Goal: Task Accomplishment & Management: Complete application form

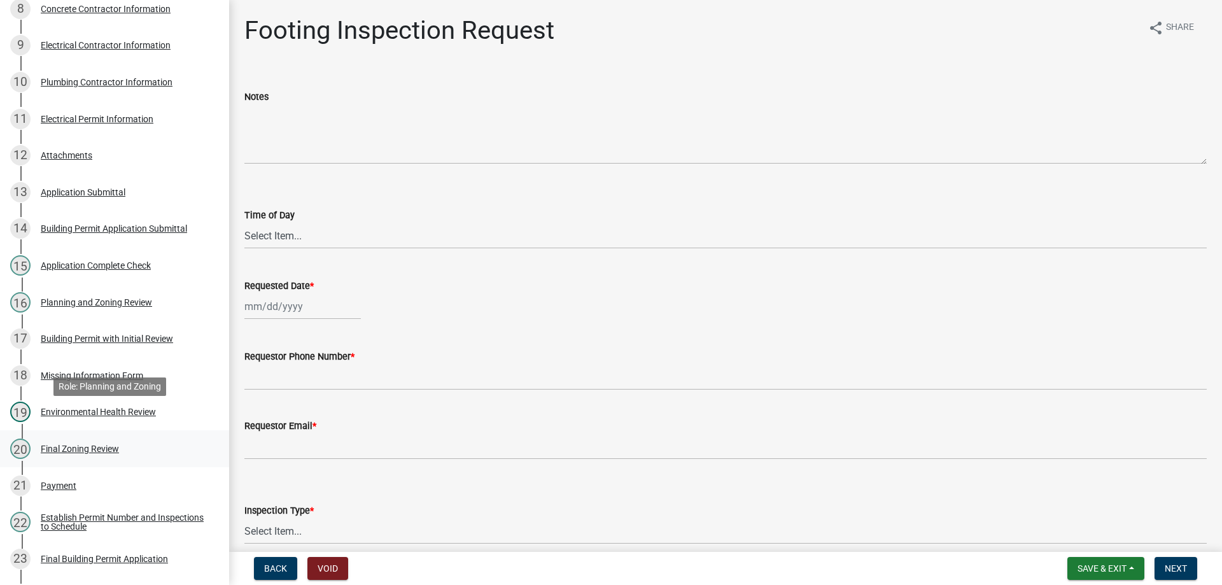
scroll to position [509, 0]
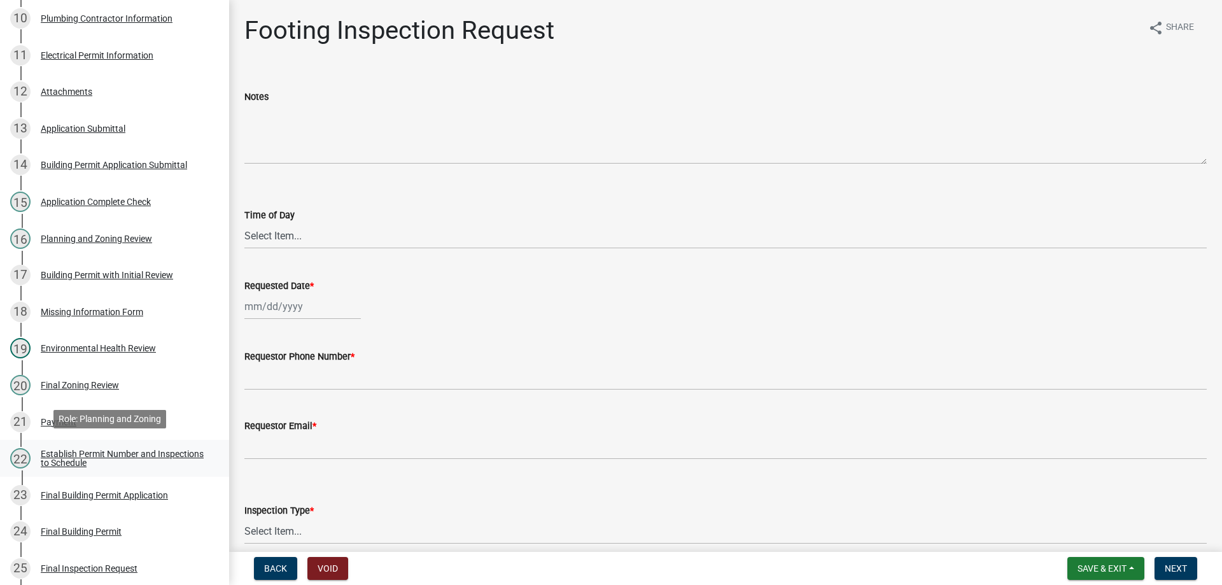
click at [113, 449] on div "Establish Permit Number and Inspections to Schedule" at bounding box center [125, 458] width 168 height 18
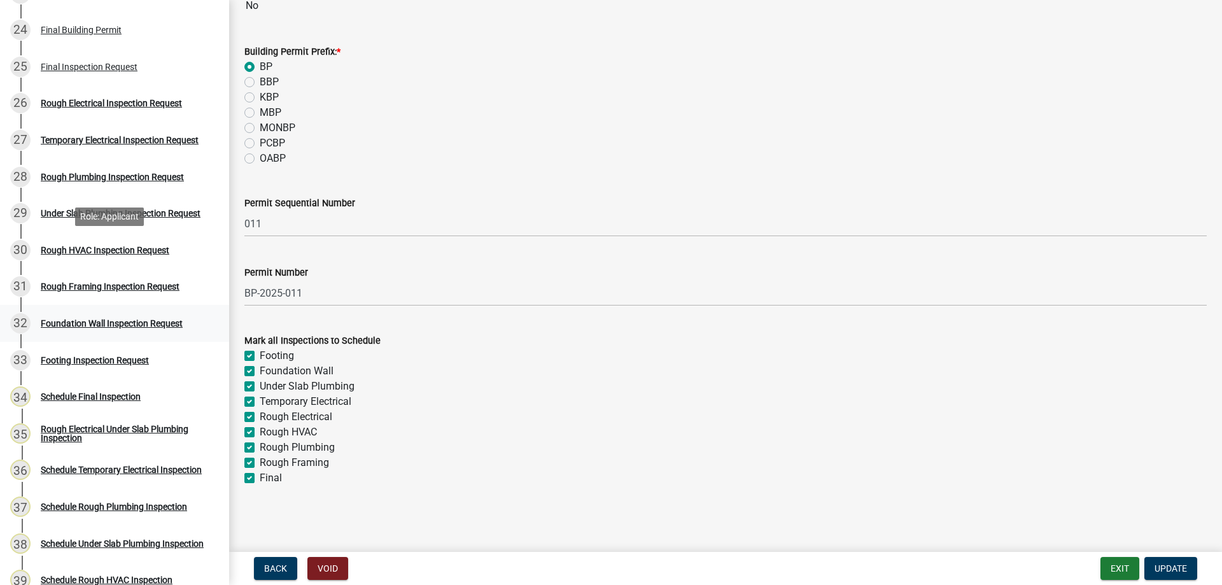
scroll to position [1082, 0]
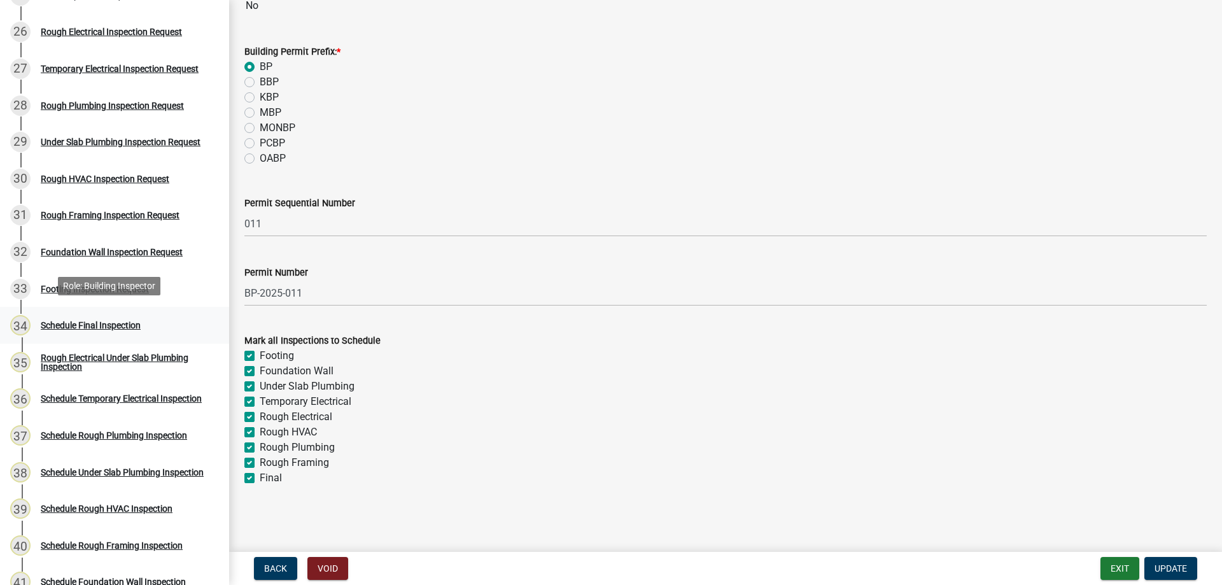
click at [90, 321] on div "Schedule Final Inspection" at bounding box center [91, 325] width 100 height 9
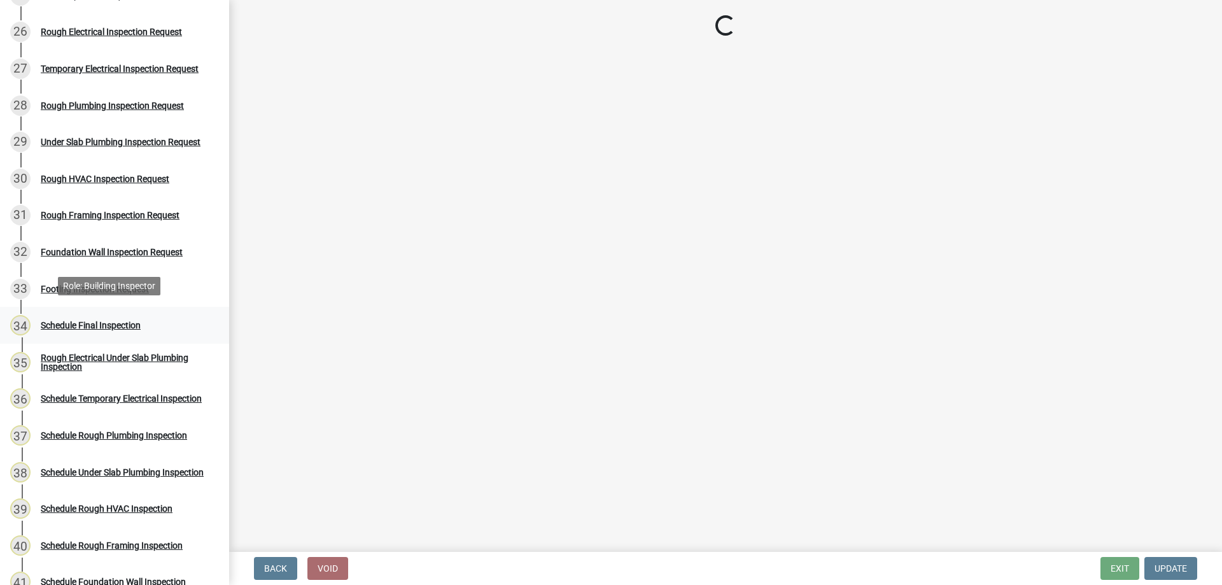
scroll to position [0, 0]
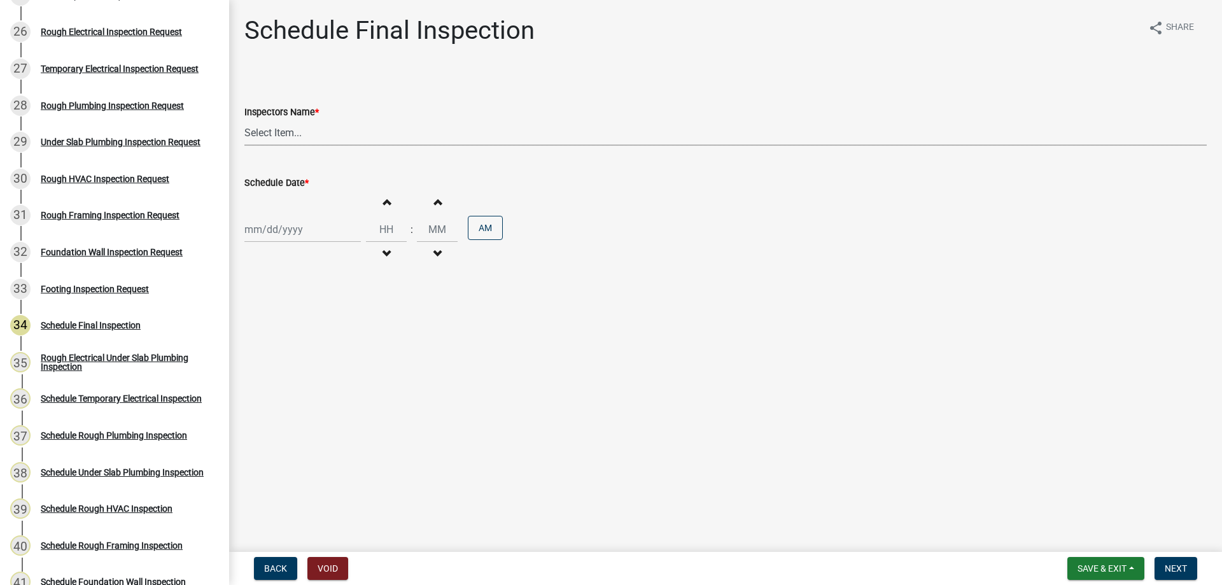
click at [306, 135] on select "Select Item... bjennings ([PERSON_NAME])" at bounding box center [725, 133] width 962 height 26
select select "26e13f8e-f9db-4cb9-9b4f-69ba299699e3"
click at [244, 120] on select "Select Item... bjennings ([PERSON_NAME])" at bounding box center [725, 133] width 962 height 26
select select "8"
select select "2025"
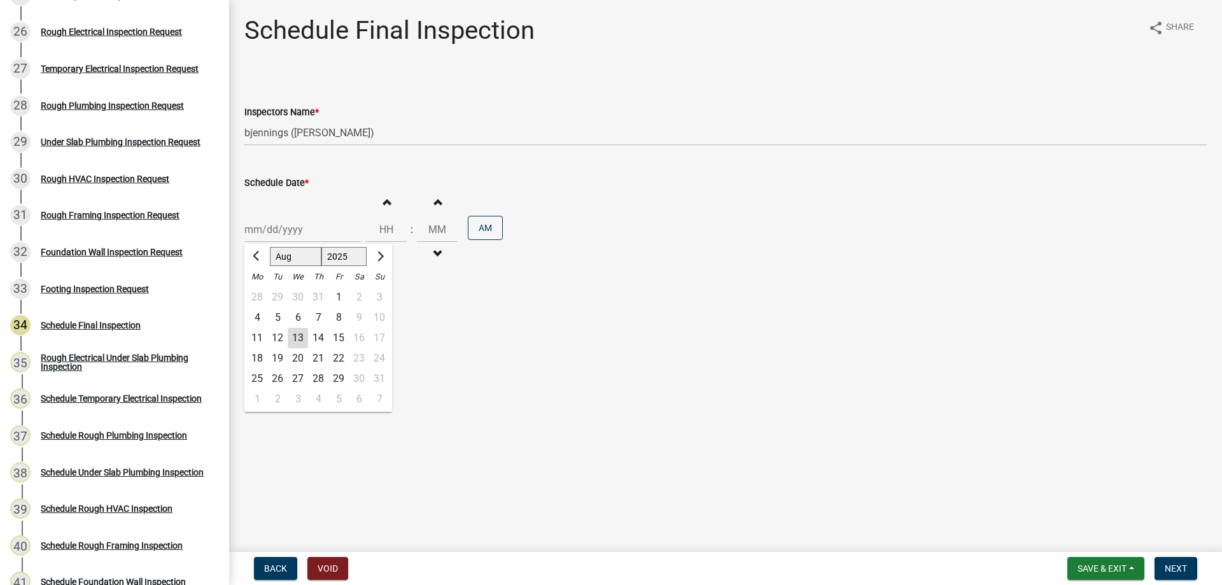
click at [302, 227] on div "[PERSON_NAME] Feb Mar Apr [PERSON_NAME][DATE] Oct Nov [DATE] 1526 1527 1528 152…" at bounding box center [302, 229] width 116 height 26
click at [263, 358] on div "18" at bounding box center [257, 358] width 20 height 20
type input "[DATE]"
click at [386, 206] on button "Increment hours" at bounding box center [386, 201] width 27 height 23
type input "01"
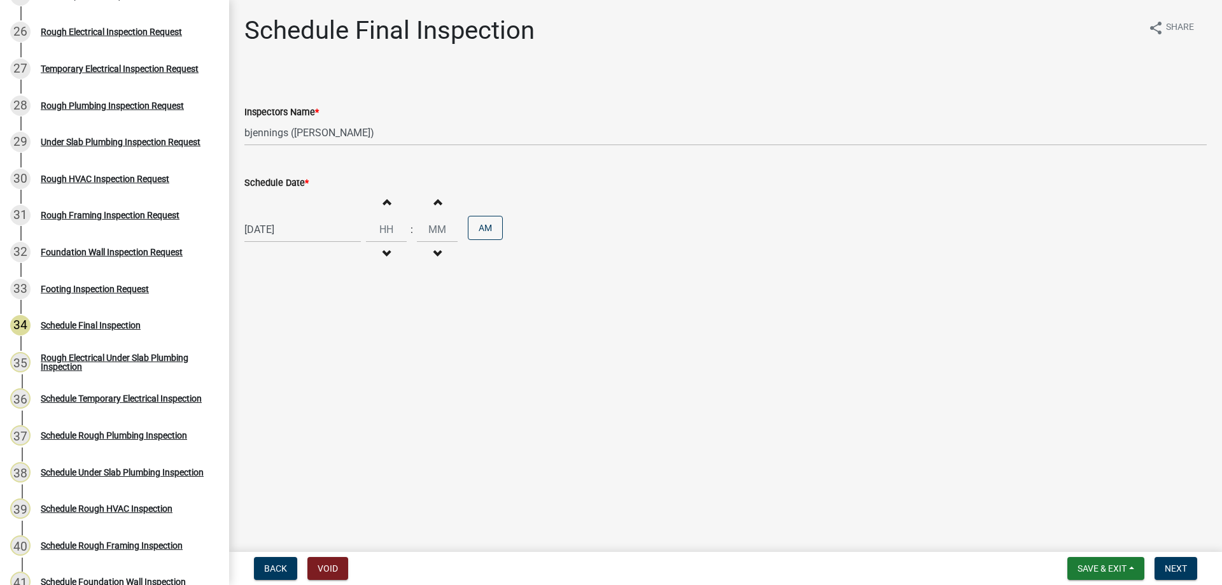
type input "00"
drag, startPoint x: 386, startPoint y: 226, endPoint x: 425, endPoint y: 227, distance: 39.5
click at [388, 226] on input "01" at bounding box center [386, 229] width 41 height 26
type input "09"
click at [530, 347] on main "Schedule Final Inspection share Share Inspectors Name * Select Item... bjenning…" at bounding box center [725, 273] width 993 height 547
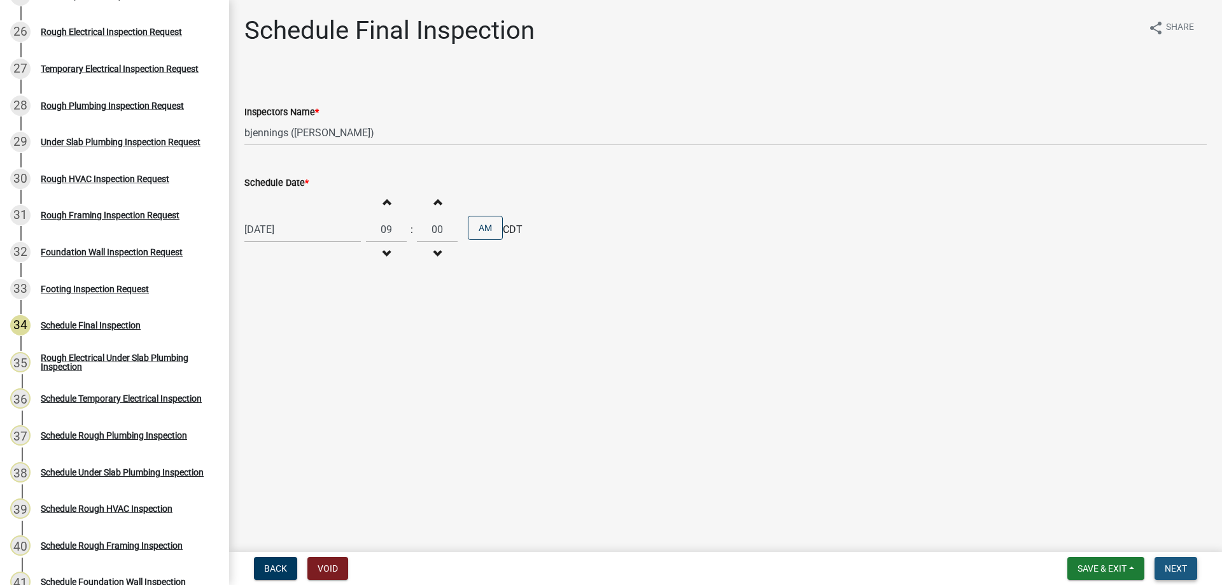
click at [1179, 565] on span "Next" at bounding box center [1176, 568] width 22 height 10
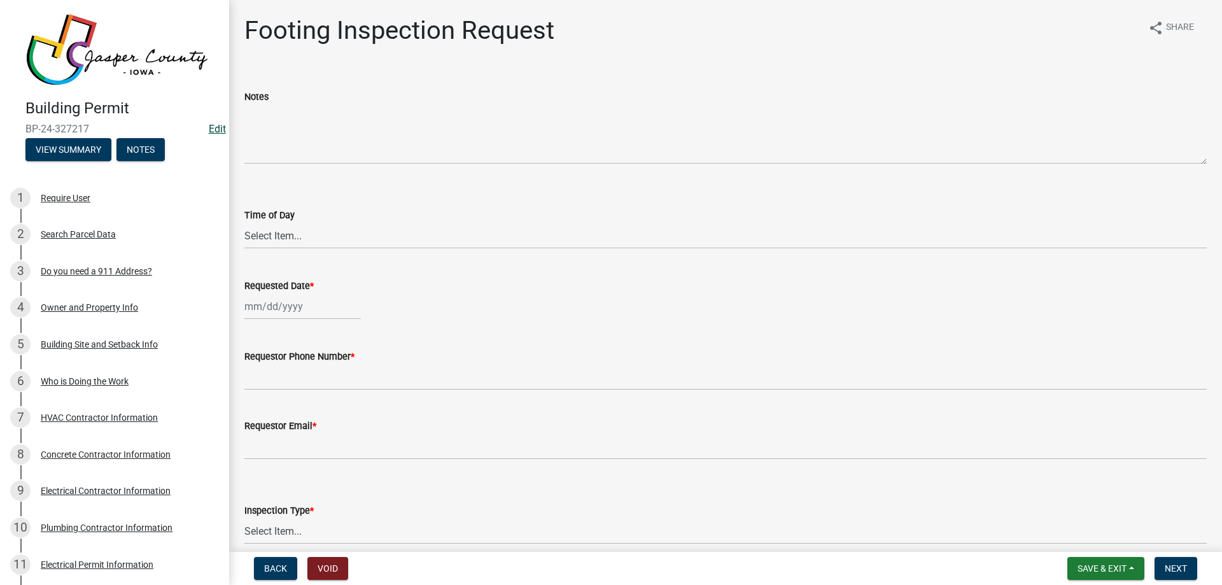
click at [209, 126] on link "Edit" at bounding box center [217, 129] width 17 height 12
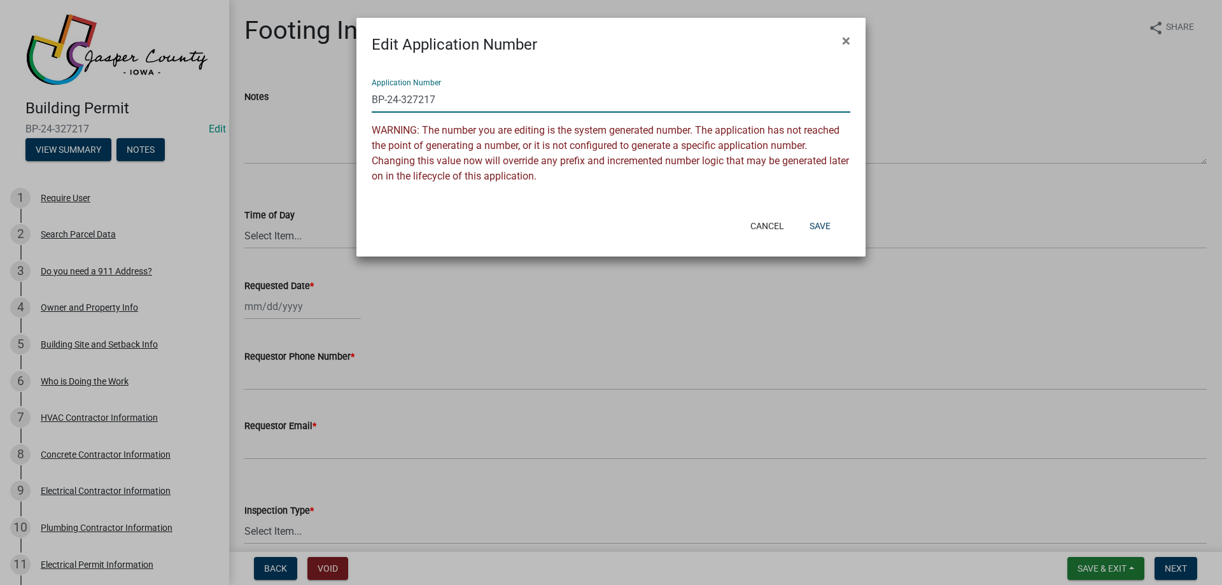
drag, startPoint x: 442, startPoint y: 94, endPoint x: 391, endPoint y: 106, distance: 52.3
click at [391, 106] on input "BP-24-327217" at bounding box center [611, 100] width 479 height 26
type input "BP-2025-011"
click at [820, 222] on button "Save" at bounding box center [819, 225] width 41 height 23
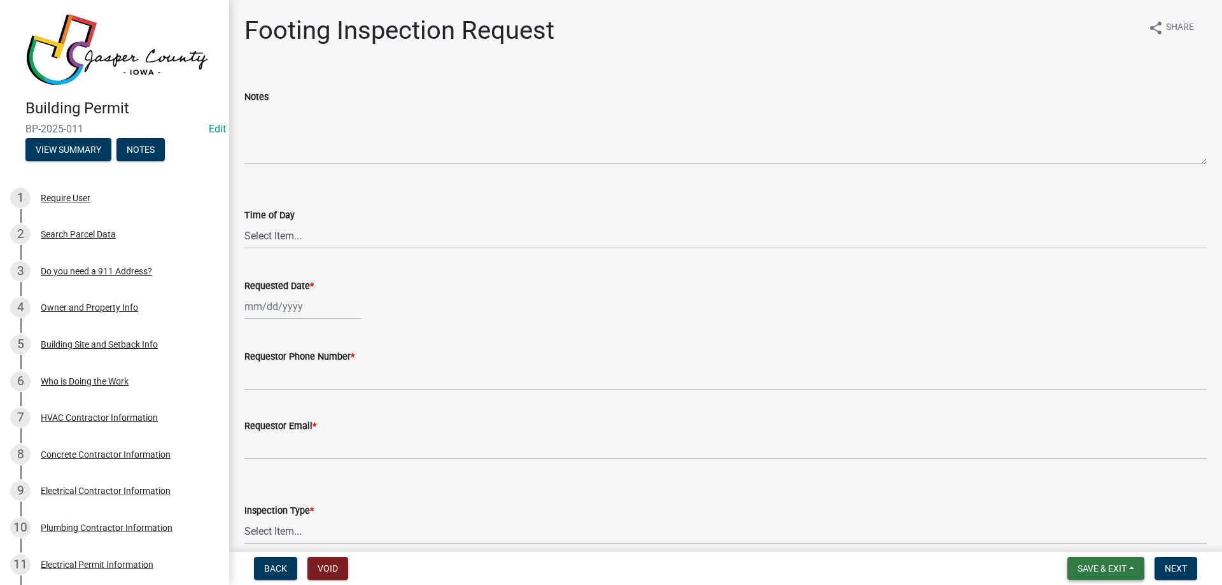
click at [1116, 567] on span "Save & Exit" at bounding box center [1101, 568] width 49 height 10
click at [1107, 525] on button "Save & Exit" at bounding box center [1093, 535] width 102 height 31
